Goal: Task Accomplishment & Management: Manage account settings

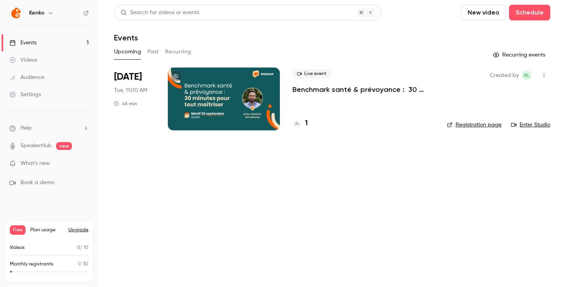
click at [303, 89] on p "Benchmark santé & prévoyance : 30 minutes pour tout maîtriser" at bounding box center [363, 89] width 142 height 9
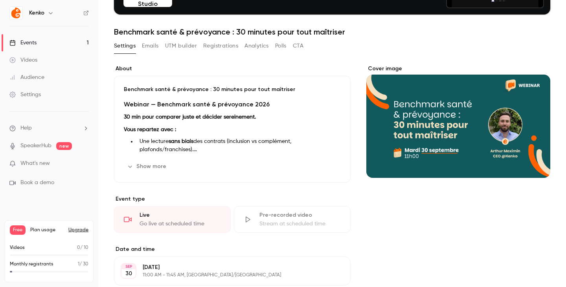
scroll to position [85, 0]
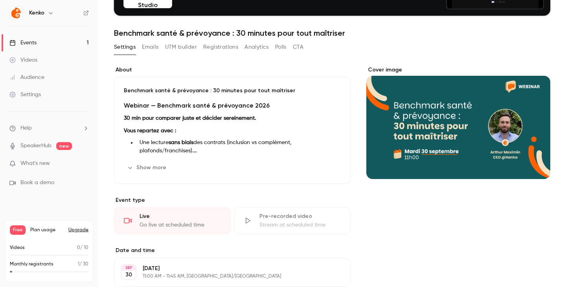
click at [317, 167] on icon "button" at bounding box center [319, 168] width 6 height 6
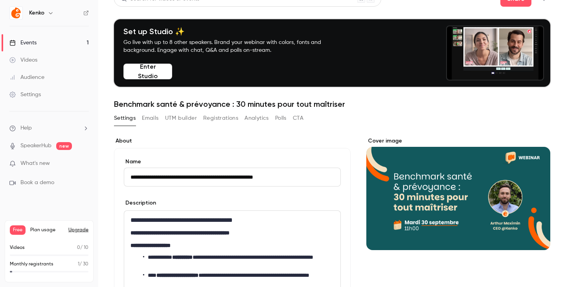
scroll to position [0, 0]
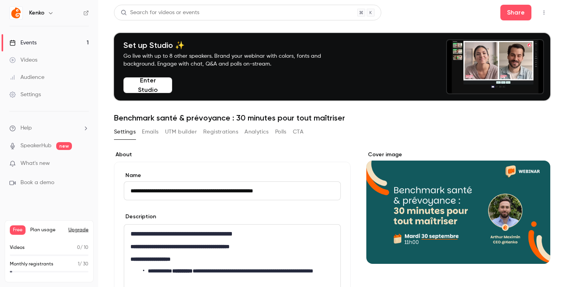
click at [153, 134] on button "Emails" at bounding box center [150, 132] width 17 height 13
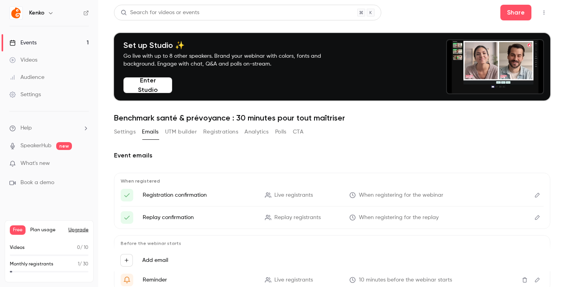
click at [180, 130] on button "UTM builder" at bounding box center [181, 132] width 32 height 13
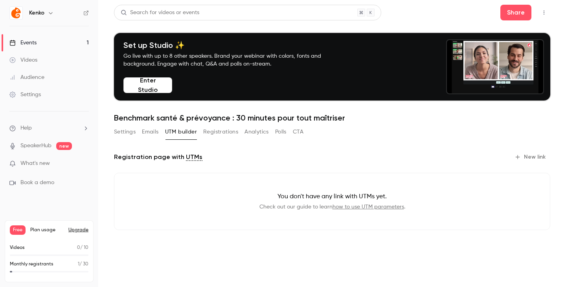
click at [215, 134] on button "Registrations" at bounding box center [220, 132] width 35 height 13
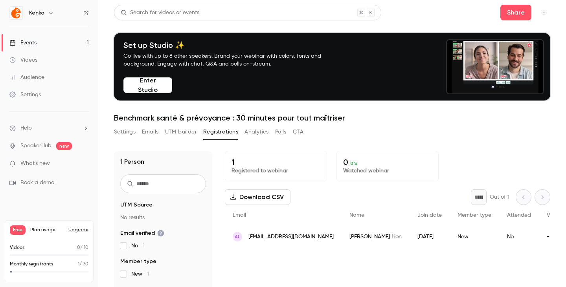
click at [259, 129] on button "Analytics" at bounding box center [256, 132] width 24 height 13
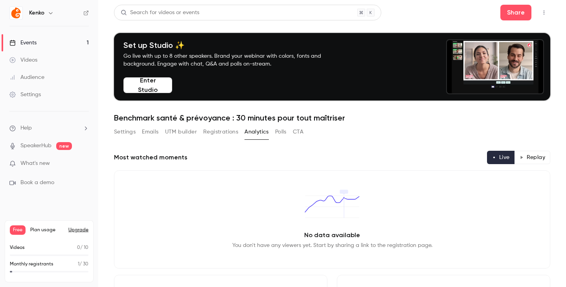
click at [303, 132] on button "CTA" at bounding box center [298, 132] width 11 height 13
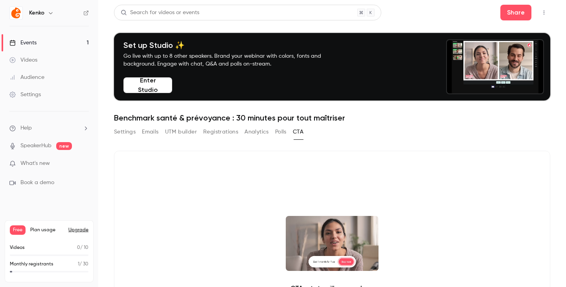
drag, startPoint x: 270, startPoint y: 135, endPoint x: 279, endPoint y: 132, distance: 9.3
click at [279, 132] on div "Settings Emails UTM builder Registrations Analytics Polls CTA" at bounding box center [208, 132] width 189 height 13
click at [279, 132] on button "Polls" at bounding box center [280, 132] width 11 height 13
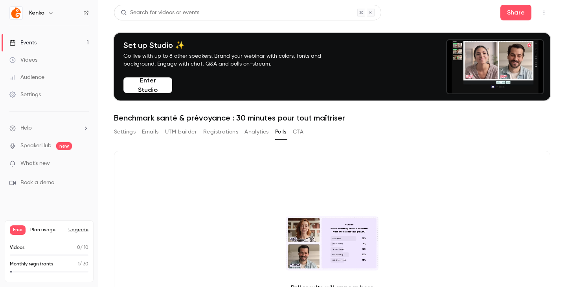
click at [128, 132] on button "Settings" at bounding box center [125, 132] width 22 height 13
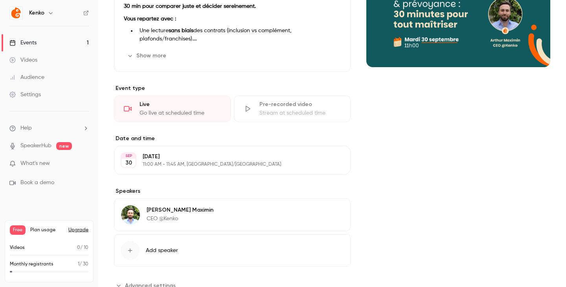
scroll to position [225, 0]
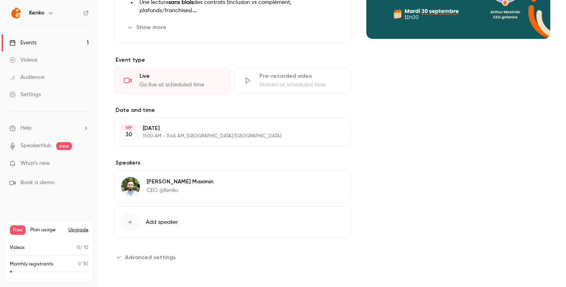
click at [139, 254] on span "Advanced settings" at bounding box center [150, 258] width 51 height 8
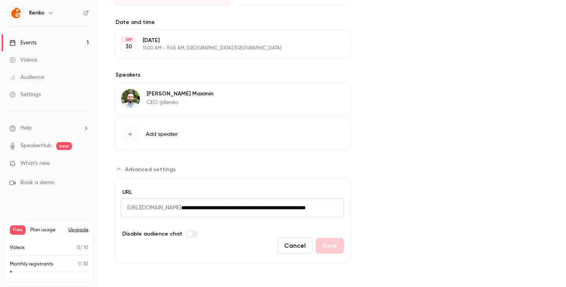
click at [181, 204] on span "[URL][DOMAIN_NAME]" at bounding box center [151, 207] width 61 height 19
click at [181, 211] on span "[URL][DOMAIN_NAME]" at bounding box center [151, 207] width 61 height 19
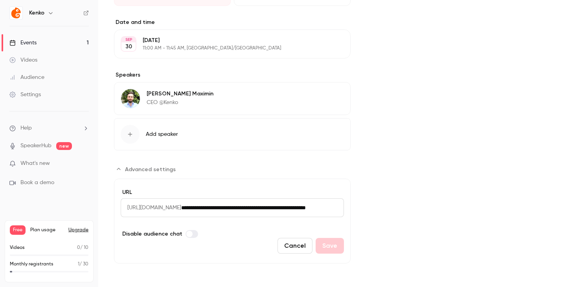
drag, startPoint x: 198, startPoint y: 211, endPoint x: 230, endPoint y: 211, distance: 31.4
click at [230, 211] on div "**********" at bounding box center [232, 207] width 223 height 19
drag, startPoint x: 230, startPoint y: 211, endPoint x: 255, endPoint y: 206, distance: 25.1
click at [255, 206] on input "**********" at bounding box center [262, 207] width 163 height 19
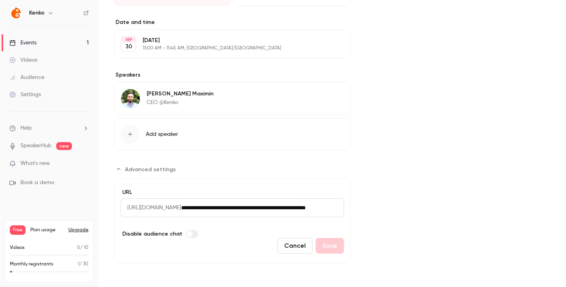
click at [255, 206] on input "**********" at bounding box center [262, 207] width 163 height 19
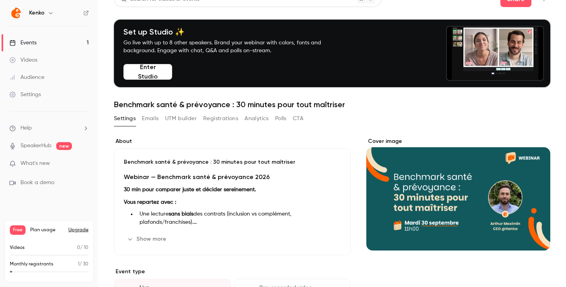
scroll to position [0, 0]
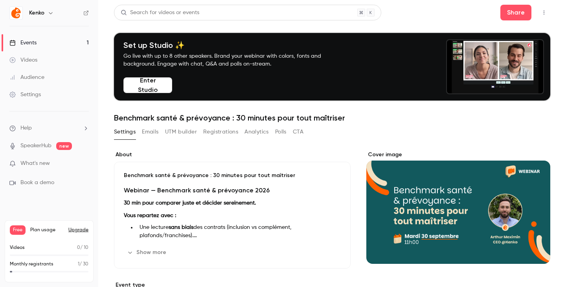
click at [154, 246] on div "Benchmark santé & prévoyance : 30 minutes pour tout maîtriser Webinar — Benchma…" at bounding box center [232, 215] width 237 height 107
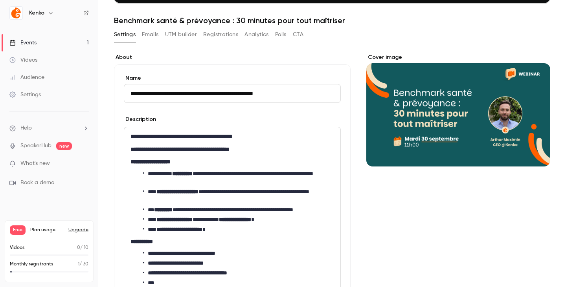
scroll to position [97, 0]
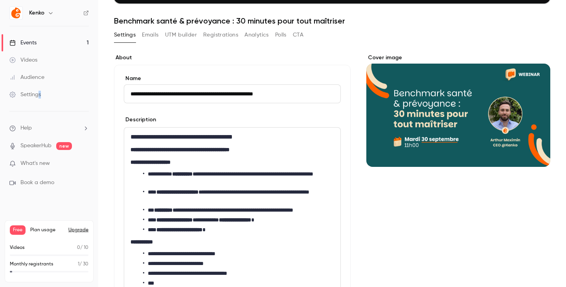
drag, startPoint x: 47, startPoint y: 104, endPoint x: 39, endPoint y: 97, distance: 10.3
click at [39, 97] on ul "Events 1 Videos Audience Settings" at bounding box center [49, 68] width 98 height 85
click at [39, 97] on div "Settings" at bounding box center [24, 95] width 31 height 8
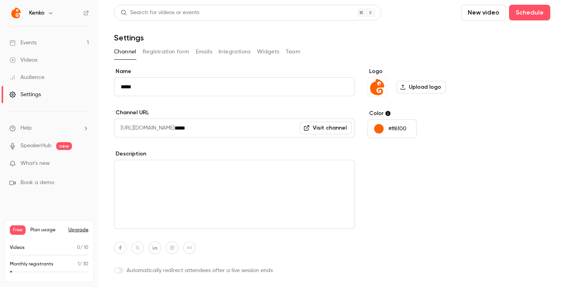
drag, startPoint x: 173, startPoint y: 59, endPoint x: 173, endPoint y: 52, distance: 6.3
click at [173, 52] on div "Channel Registration form Emails Integrations Widgets Team" at bounding box center [332, 54] width 436 height 16
click at [173, 52] on button "Registration form" at bounding box center [166, 52] width 47 height 13
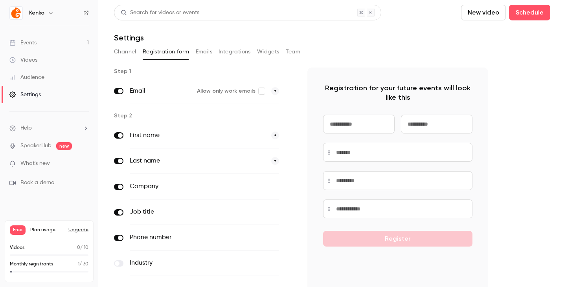
scroll to position [49, 0]
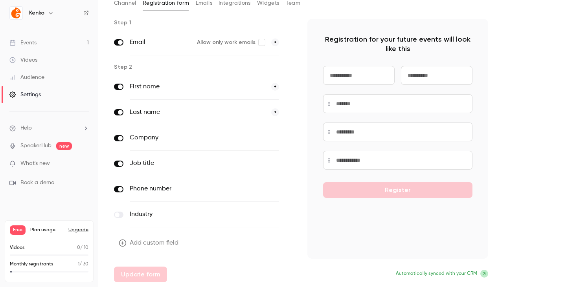
click at [269, 136] on button "optional" at bounding box center [266, 138] width 26 height 8
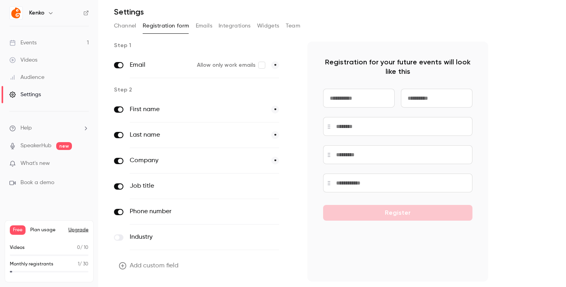
scroll to position [26, 0]
click at [208, 28] on button "Emails" at bounding box center [204, 26] width 17 height 13
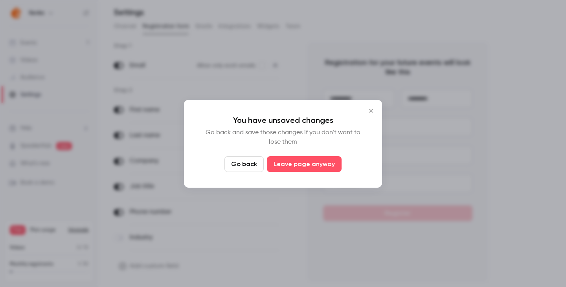
click at [372, 108] on icon "Close" at bounding box center [370, 111] width 9 height 6
